Goal: Task Accomplishment & Management: Manage account settings

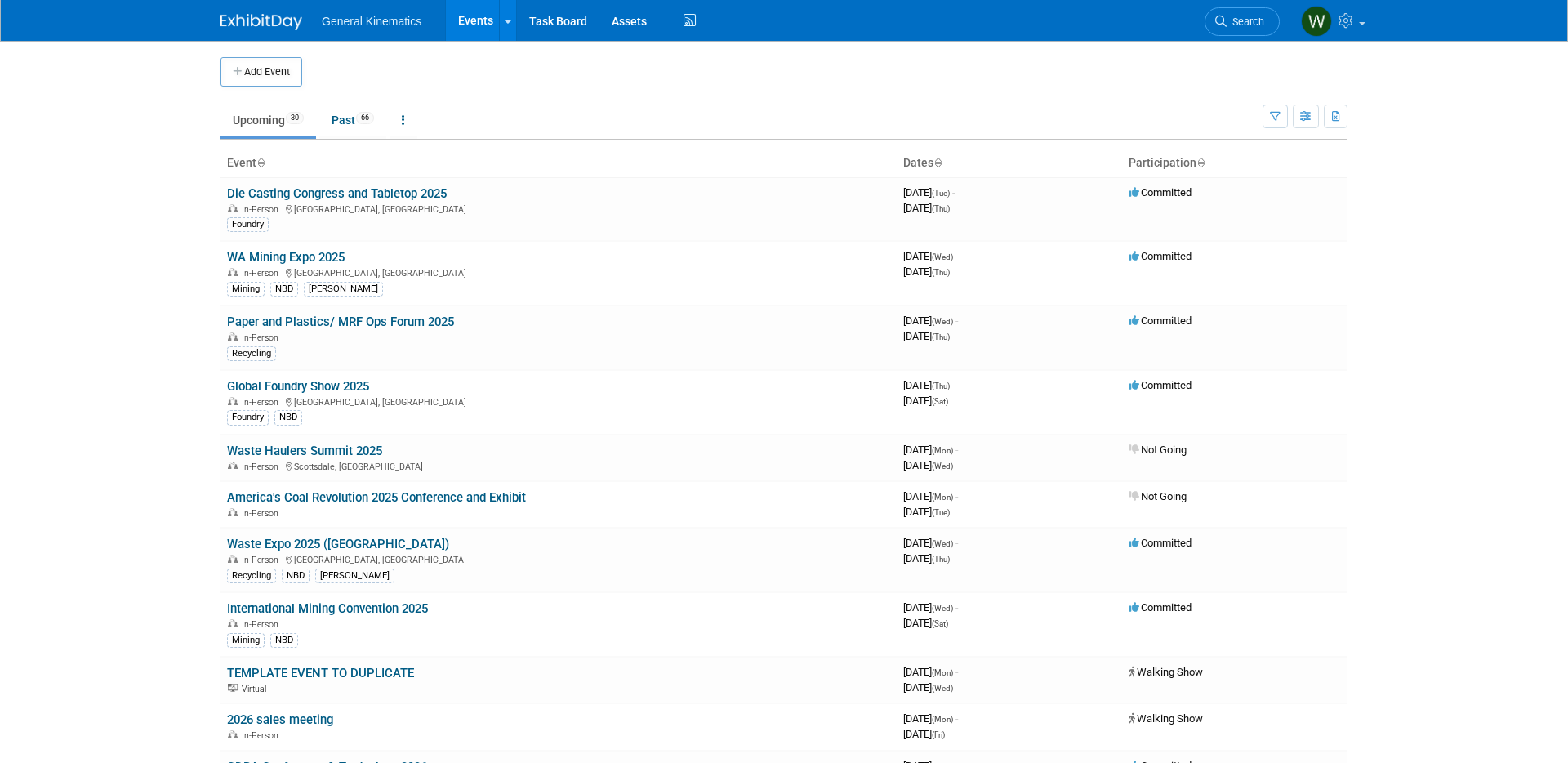
click at [280, 320] on link "Paper and Plastics/ MRF Ops Forum 2025" at bounding box center [340, 321] width 227 height 15
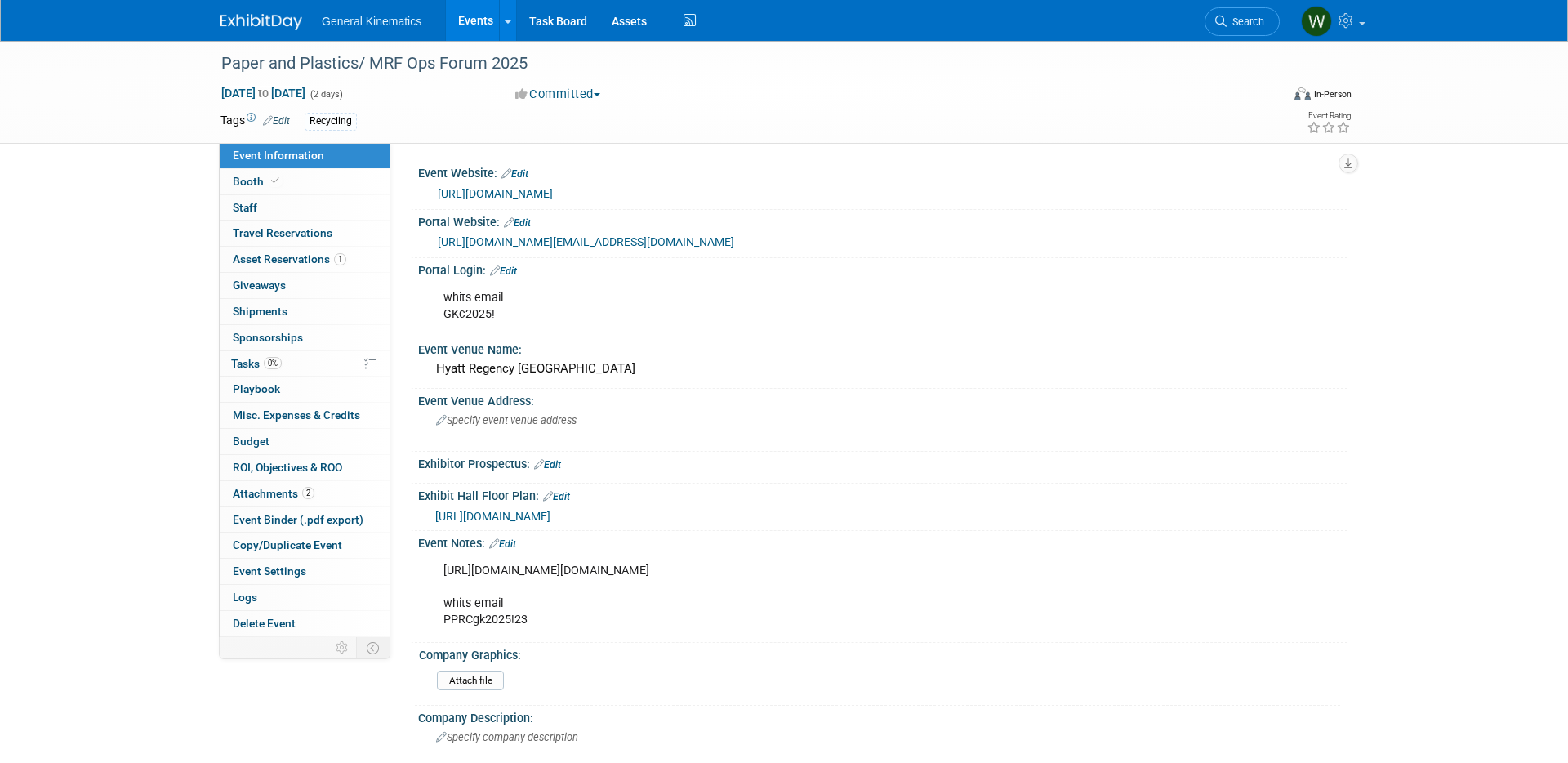
click at [500, 193] on link "https://paperplasticsna.recyclingtodayevents.com/" at bounding box center [496, 193] width 115 height 13
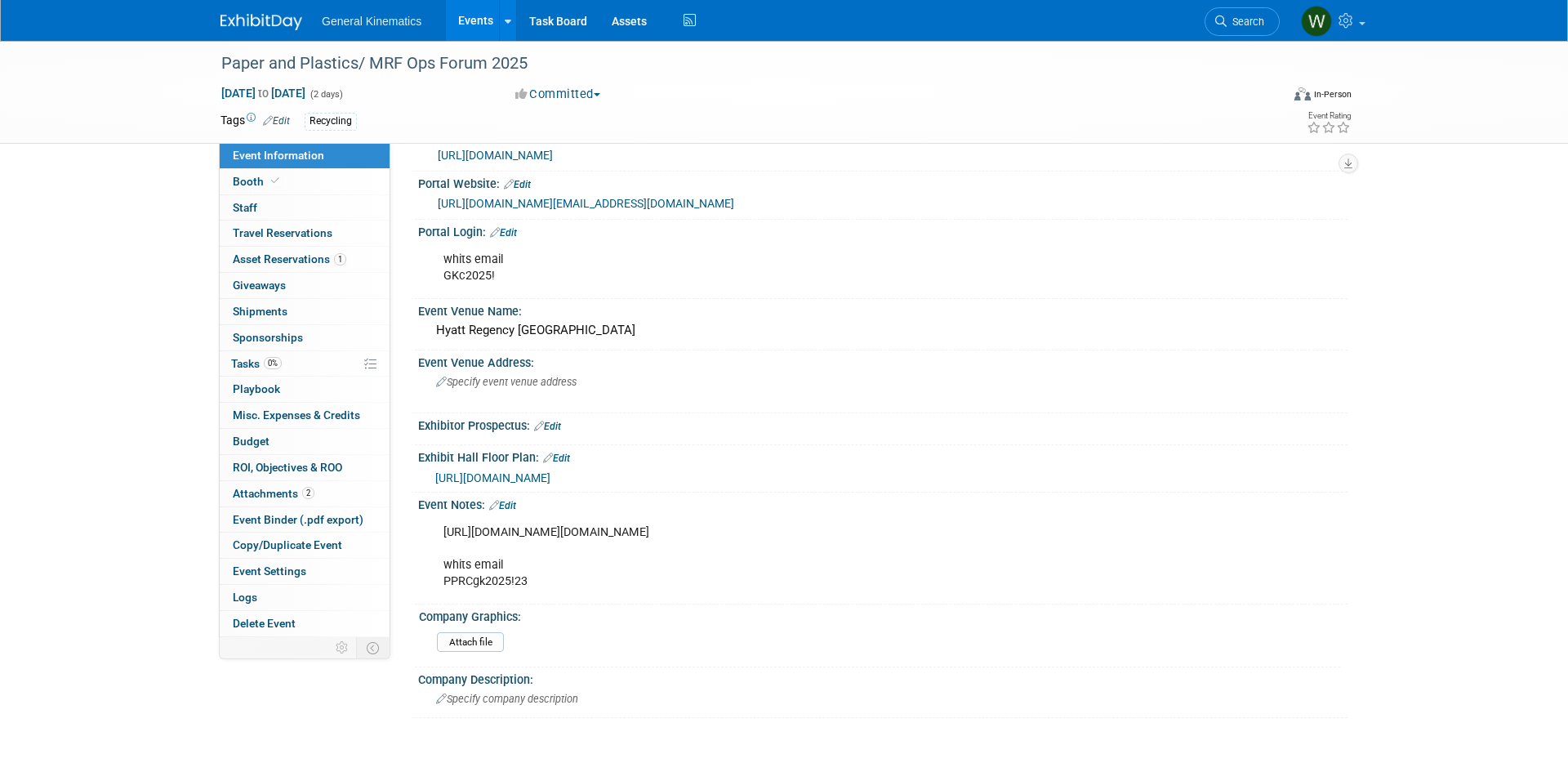
scroll to position [54, 0]
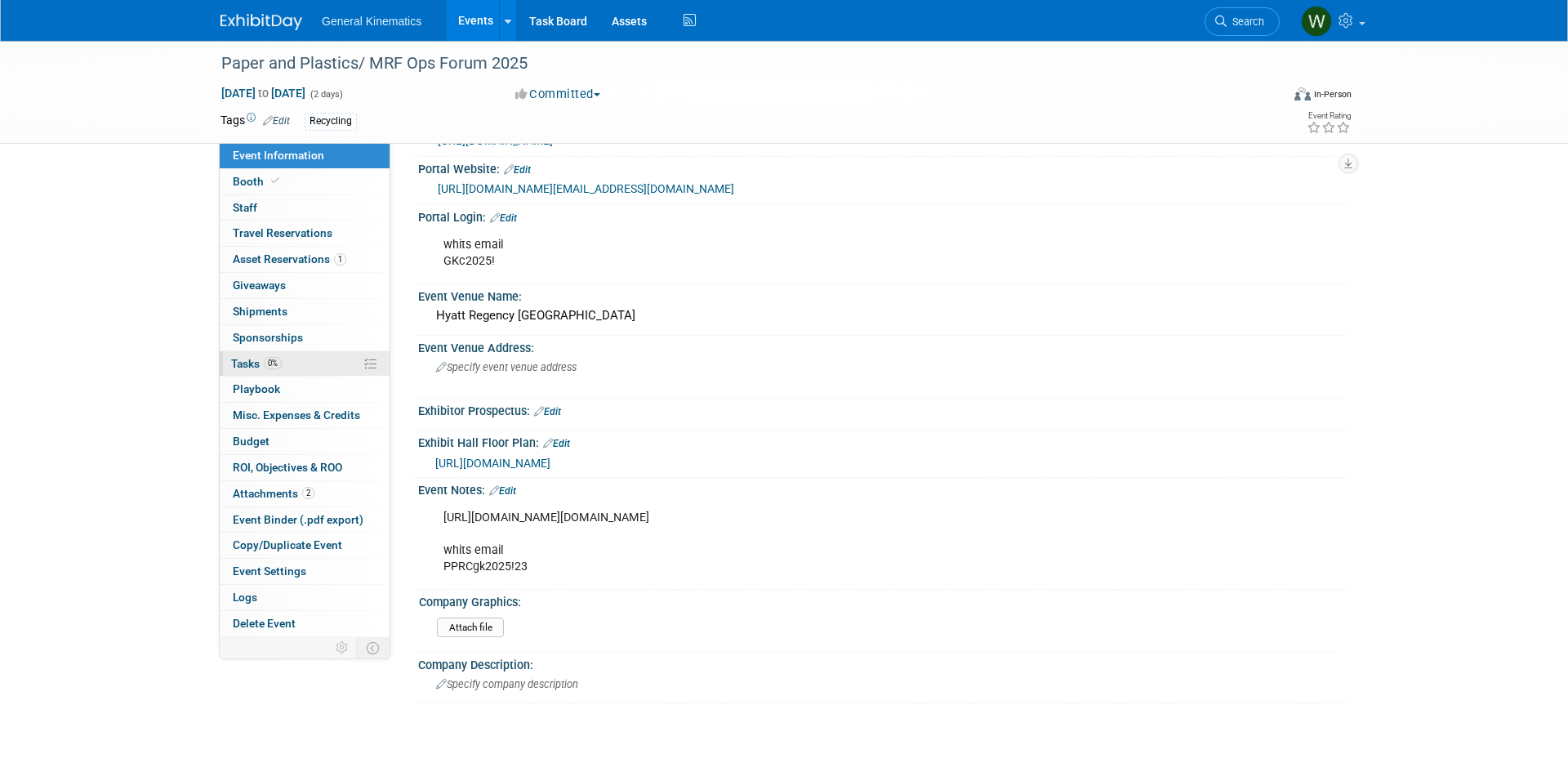
click at [283, 366] on link "0% Tasks 0%" at bounding box center [304, 364] width 169 height 26
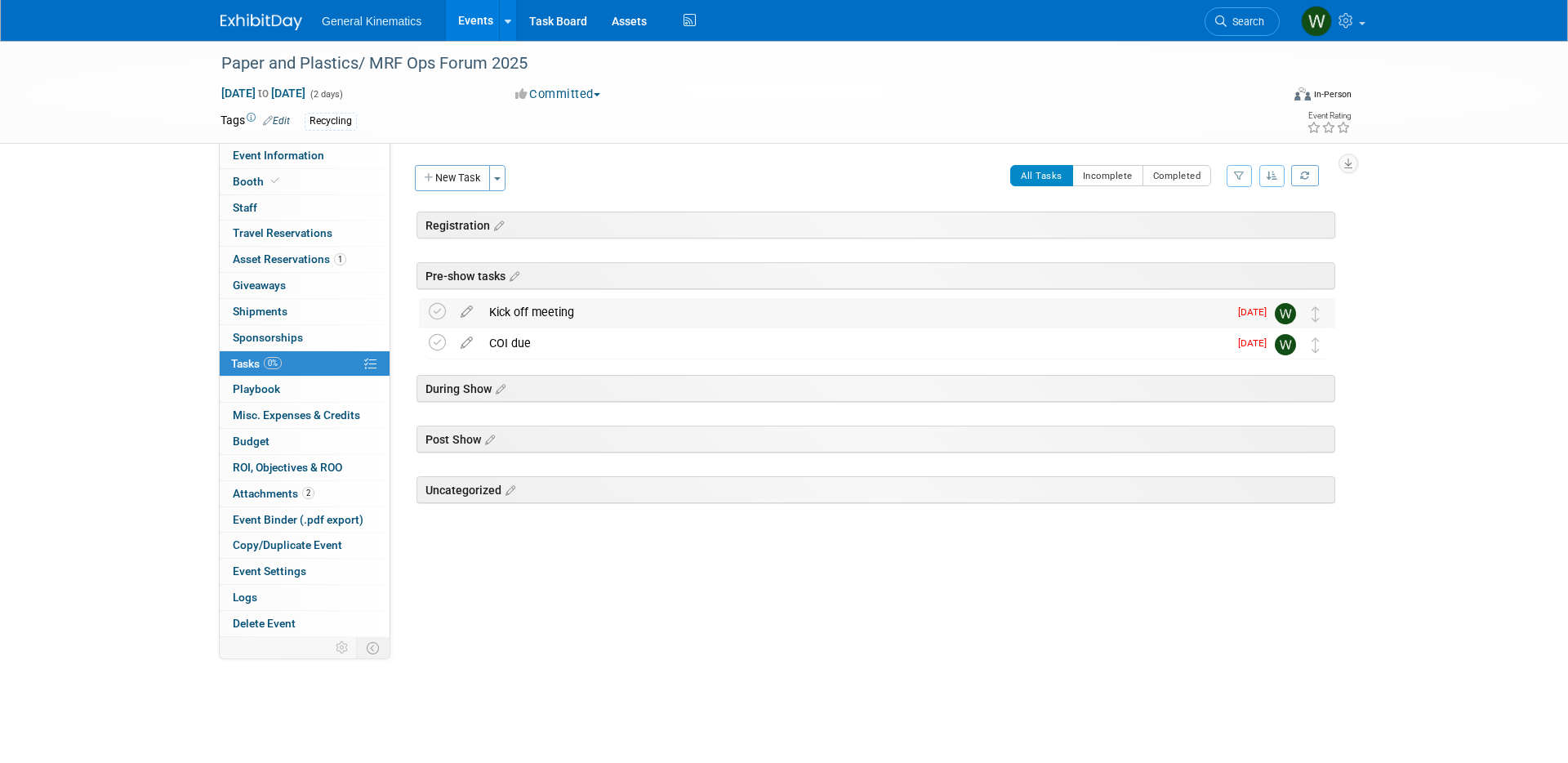
click at [545, 317] on div "Kick off meeting" at bounding box center [854, 312] width 747 height 28
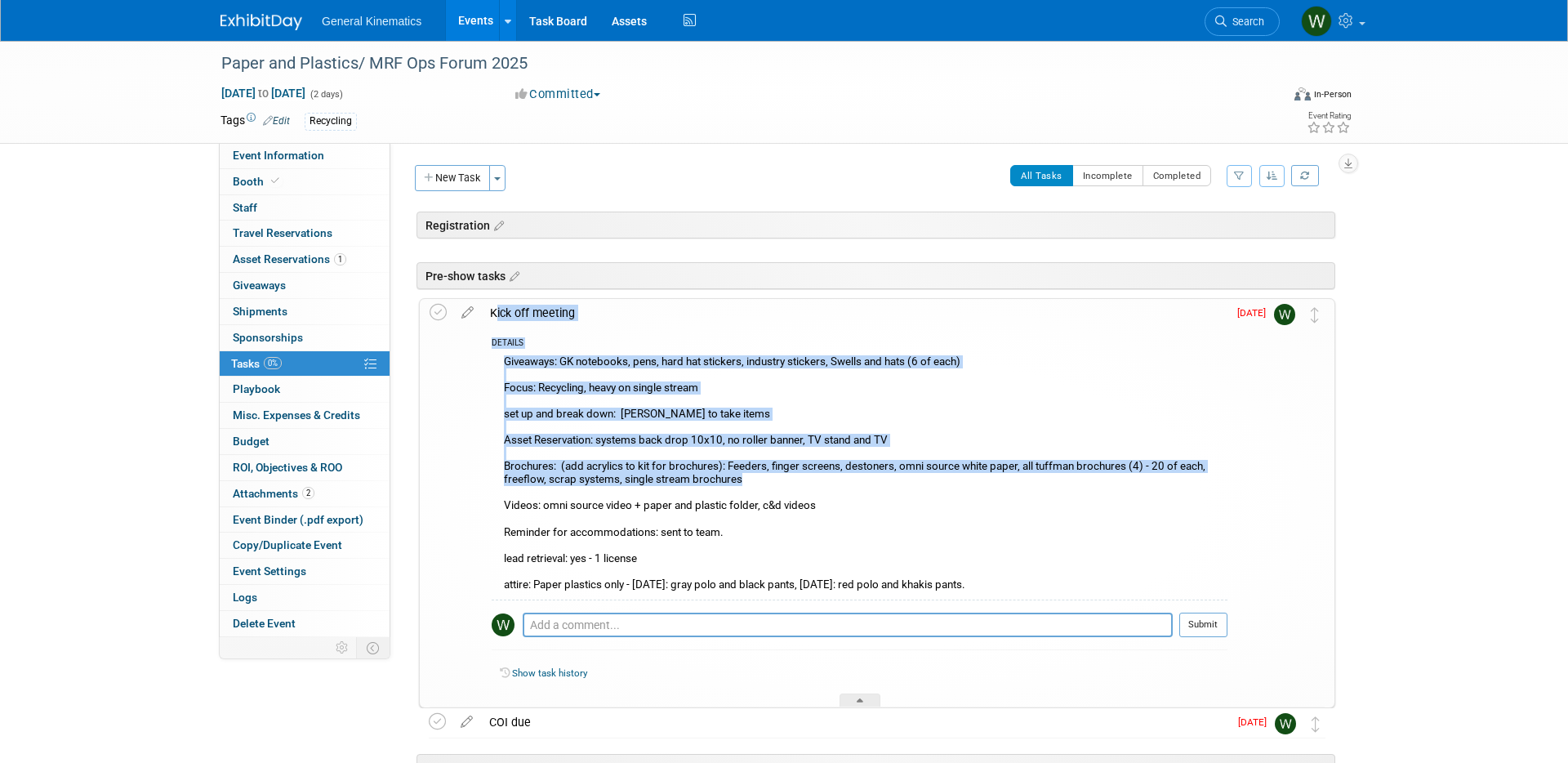
drag, startPoint x: 748, startPoint y: 477, endPoint x: 482, endPoint y: 464, distance: 266.3
click at [481, 464] on tr "Kick off meeting DETAILS Giveaways: GK notebooks, pens, hard hat stickers, indu…" at bounding box center [876, 502] width 895 height 407
click at [603, 484] on div "Giveaways: GK notebooks, pens, hard hat stickers, industry stickers, Swells and…" at bounding box center [859, 475] width 735 height 248
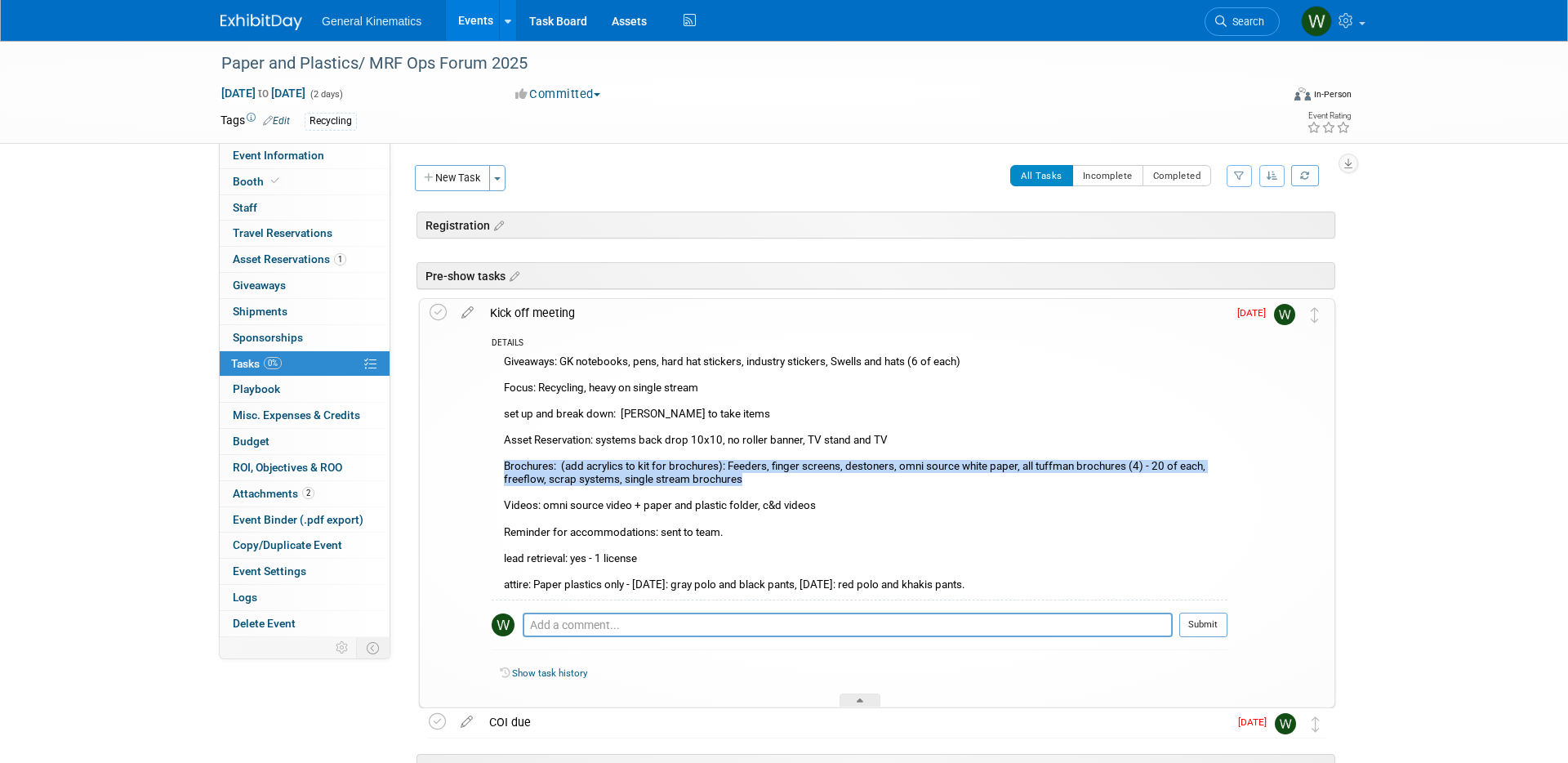
drag, startPoint x: 683, startPoint y: 480, endPoint x: 502, endPoint y: 471, distance: 181.2
click at [501, 471] on div "Giveaways: GK notebooks, pens, hard hat stickers, industry stickers, Swells and…" at bounding box center [859, 475] width 735 height 248
copy div "Brochures: (add acrylics to kit for brochures): Feeders, finger screens, deston…"
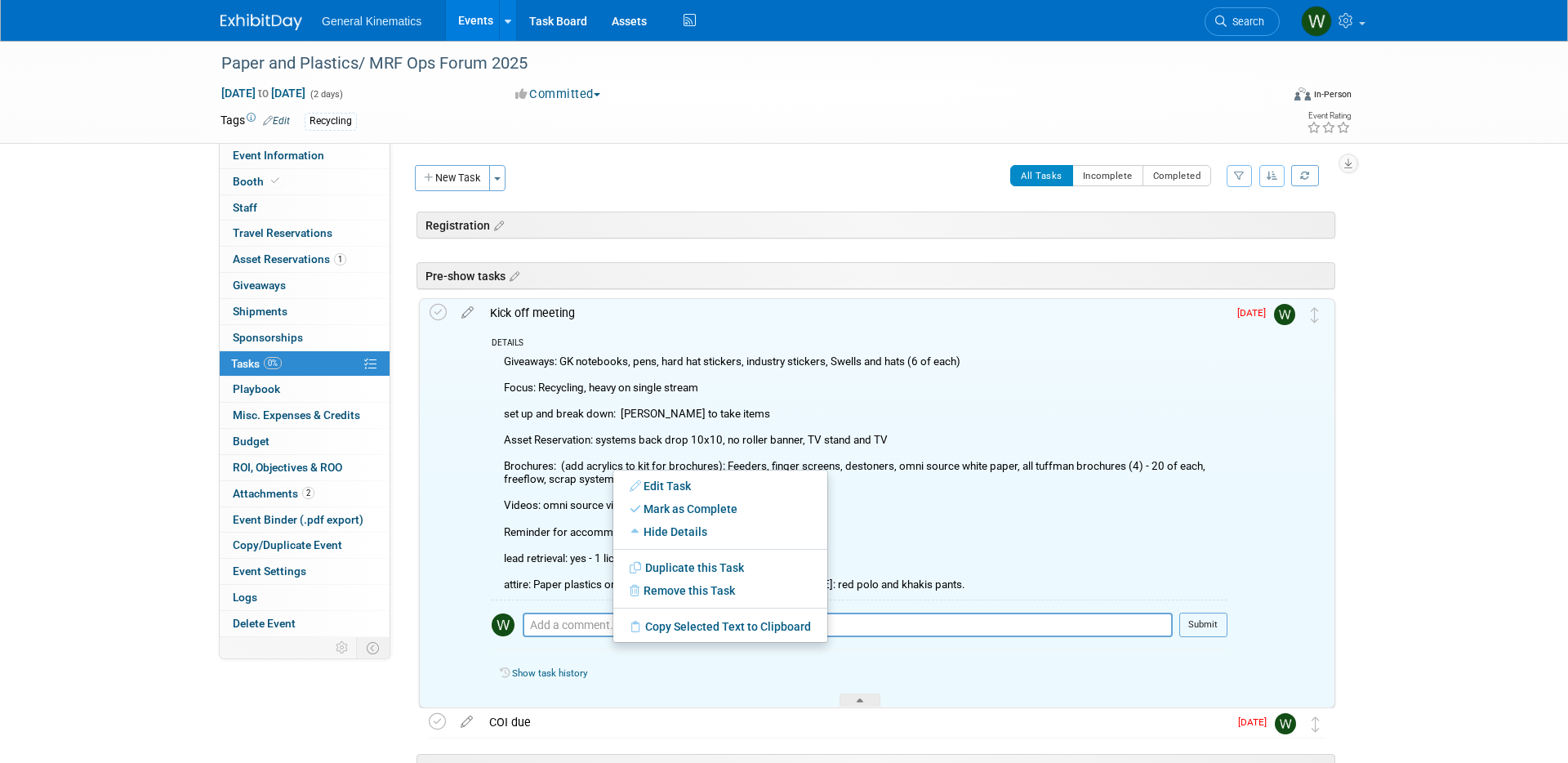
click at [881, 508] on div "Giveaways: GK notebooks, pens, hard hat stickers, industry stickers, Swells and…" at bounding box center [859, 475] width 735 height 248
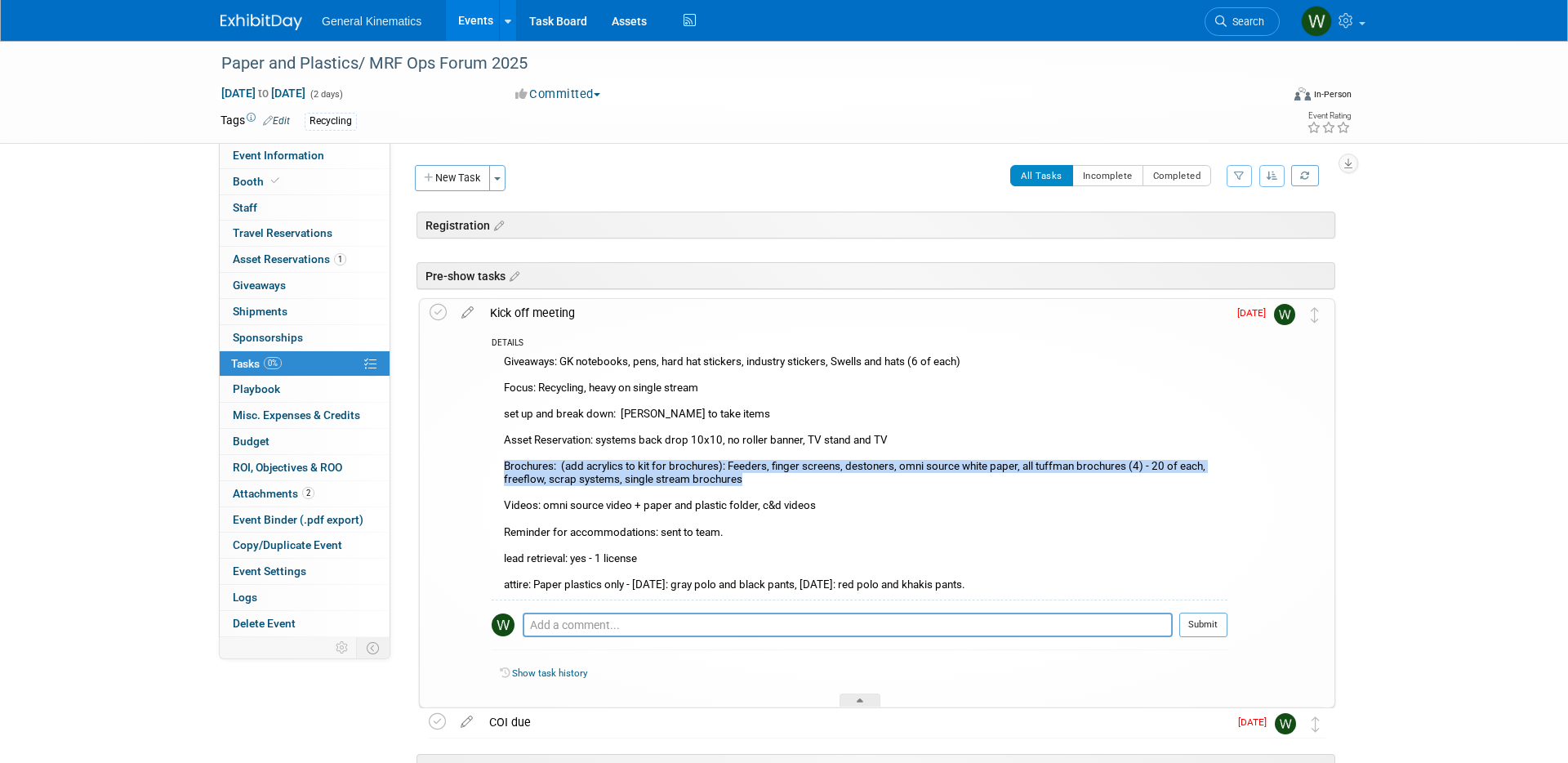
drag, startPoint x: 763, startPoint y: 481, endPoint x: 500, endPoint y: 464, distance: 263.5
click at [500, 464] on div "Giveaways: GK notebooks, pens, hard hat stickers, industry stickers, Swells and…" at bounding box center [859, 475] width 735 height 248
copy div "Brochures: (add acrylics to kit for brochures): Feeders, finger screens, deston…"
click at [842, 479] on div "Giveaways: GK notebooks, pens, hard hat stickers, industry stickers, Swells and…" at bounding box center [859, 475] width 735 height 248
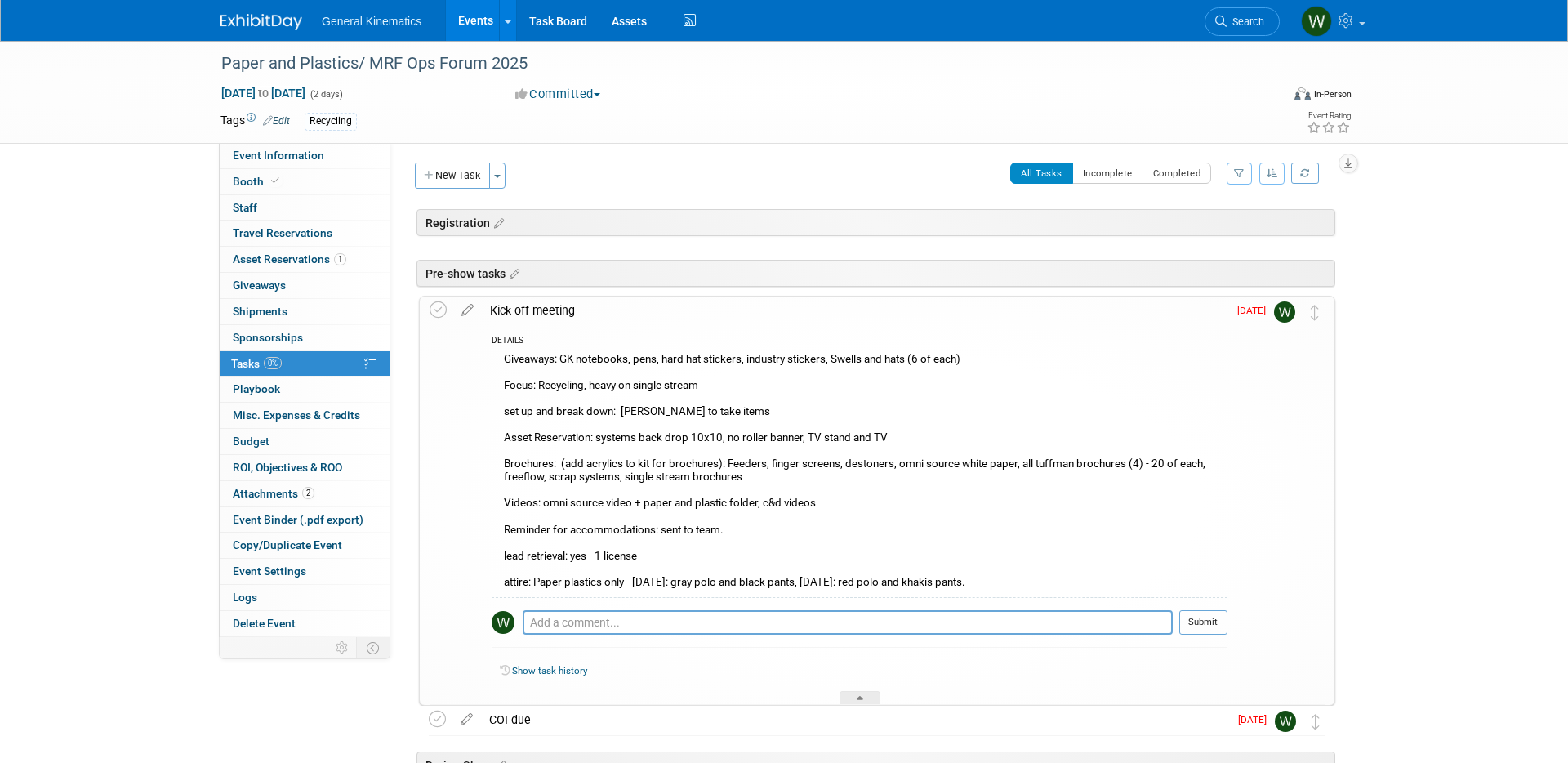
scroll to position [4, 0]
